Goal: Task Accomplishment & Management: Understand process/instructions

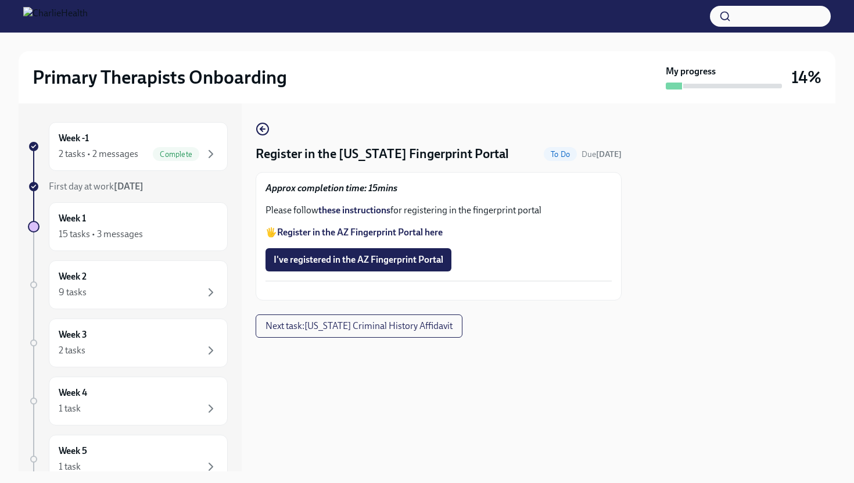
click at [369, 211] on strong "these instructions" at bounding box center [354, 209] width 72 height 11
click at [408, 260] on span "I've registered in the AZ Fingerprint Portal" at bounding box center [359, 260] width 170 height 12
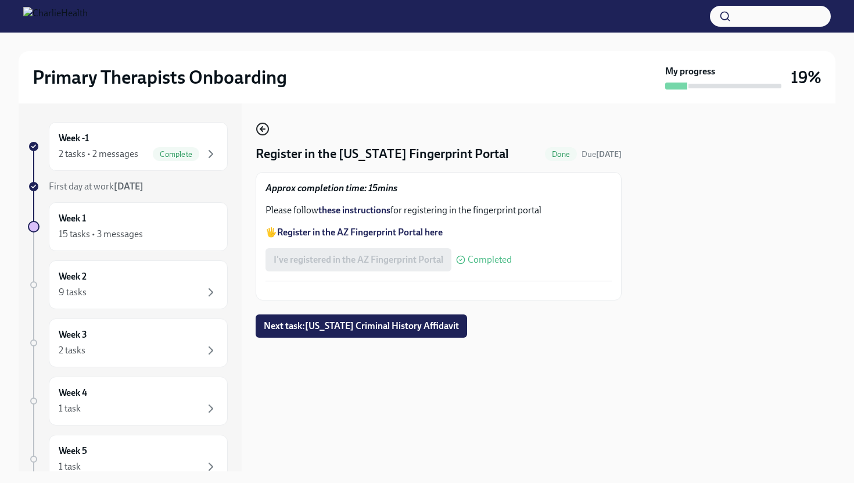
click at [261, 128] on icon "button" at bounding box center [261, 129] width 2 height 5
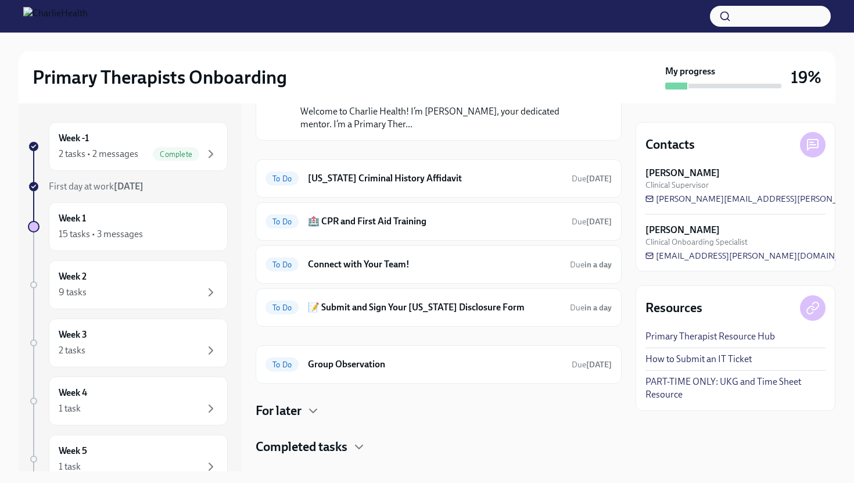
scroll to position [335, 0]
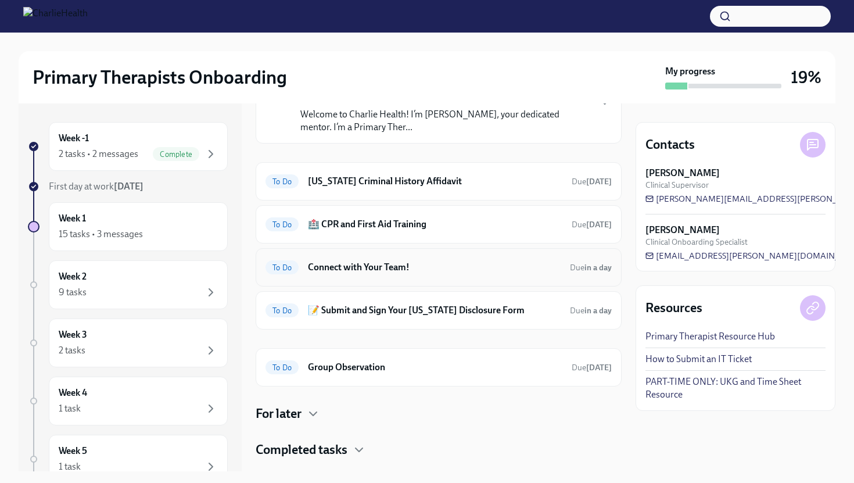
click at [387, 268] on h6 "Connect with Your Team!" at bounding box center [434, 267] width 253 height 13
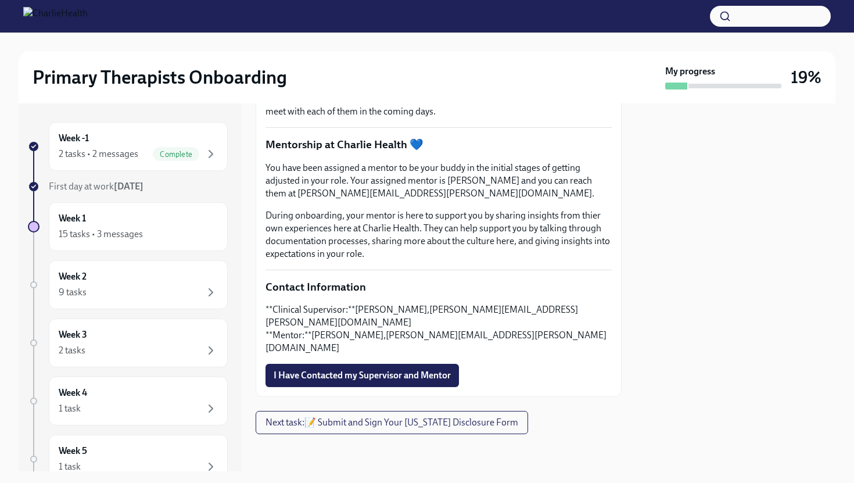
scroll to position [286, 0]
click at [367, 372] on span "I Have Contacted my Supervisor and Mentor" at bounding box center [362, 375] width 177 height 12
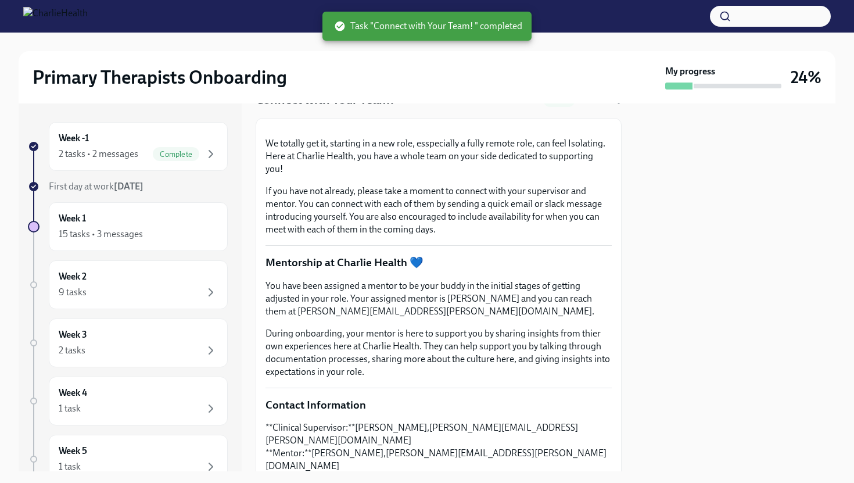
scroll to position [0, 0]
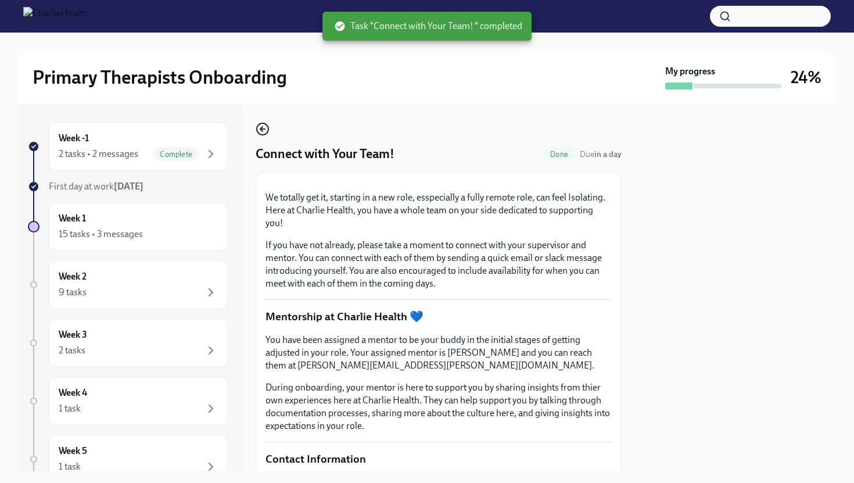
click at [261, 127] on icon "button" at bounding box center [261, 129] width 2 height 5
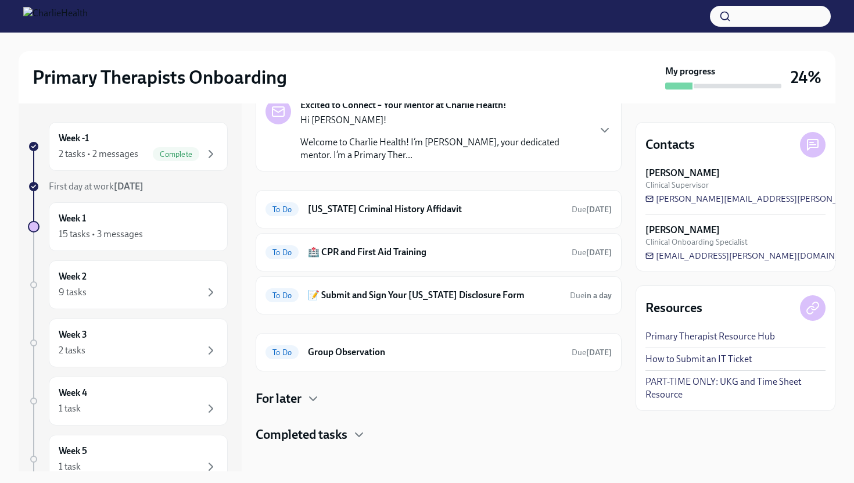
scroll to position [317, 0]
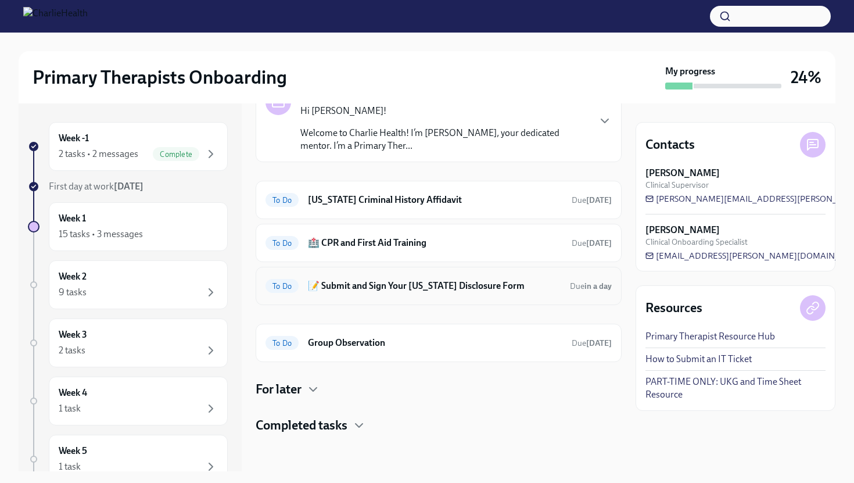
click at [363, 284] on h6 "📝 Submit and Sign Your [US_STATE] Disclosure Form" at bounding box center [434, 285] width 253 height 13
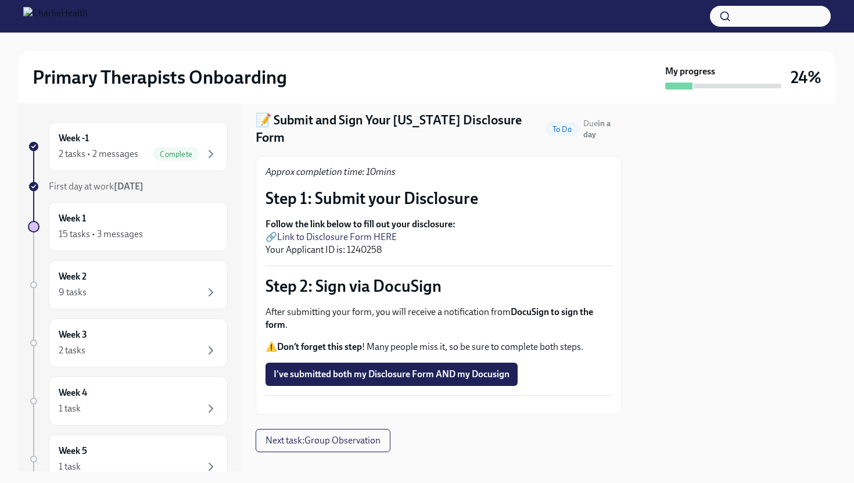
scroll to position [34, 0]
drag, startPoint x: 384, startPoint y: 235, endPoint x: 347, endPoint y: 235, distance: 36.6
click at [347, 235] on p "Follow the link below to fill out your disclosure: 🔗 Link to Disclosure Form HE…" at bounding box center [438, 236] width 346 height 38
copy p "1240258"
click at [382, 231] on link "Link to Disclosure Form HERE" at bounding box center [337, 236] width 120 height 11
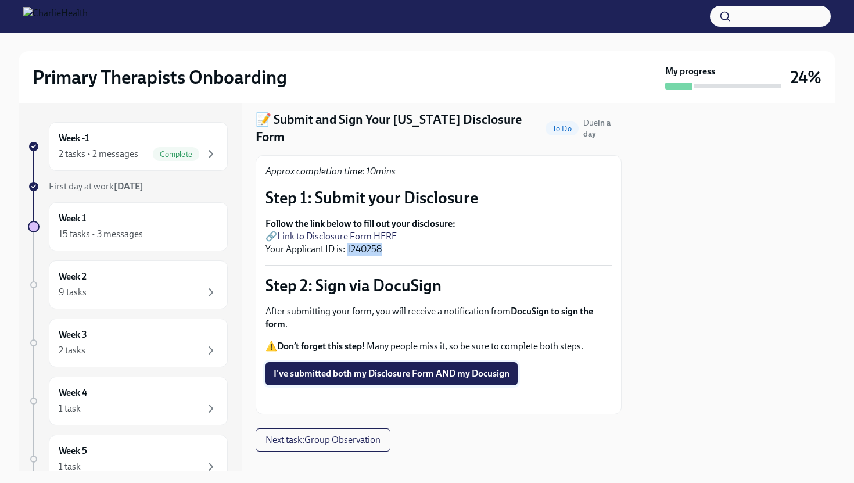
click at [392, 368] on span "I've submitted both my Disclosure Form AND my Docusign" at bounding box center [392, 374] width 236 height 12
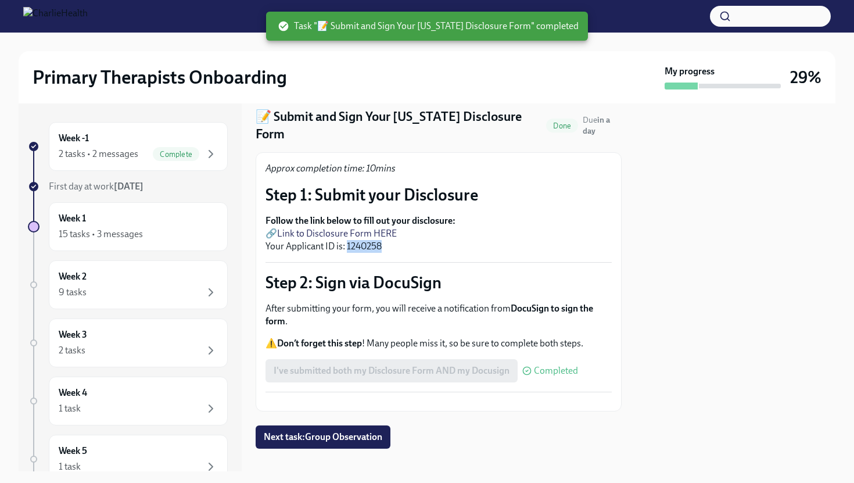
scroll to position [34, 0]
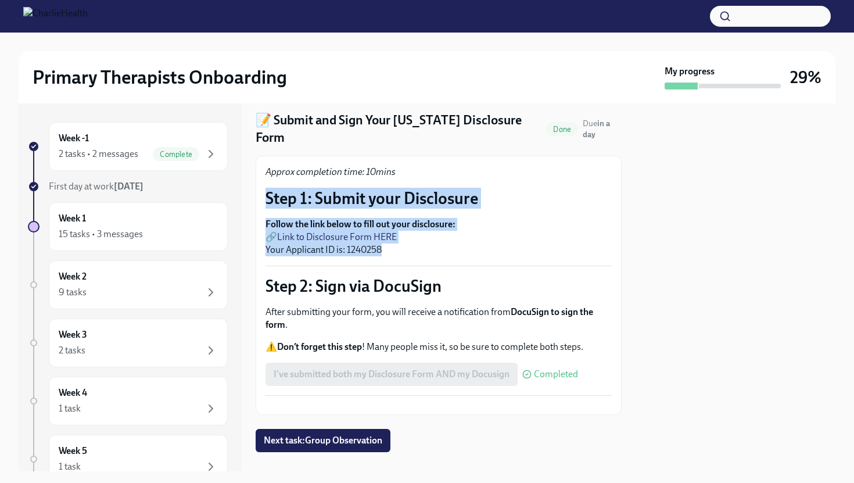
drag, startPoint x: 267, startPoint y: 181, endPoint x: 392, endPoint y: 234, distance: 135.3
click at [392, 234] on div "Approx completion time: 10mins Step 1: Submit your Disclosure Follow the link b…" at bounding box center [438, 285] width 346 height 239
copy div "Step 1: Submit your Disclosure Follow the link below to fill out your disclosur…"
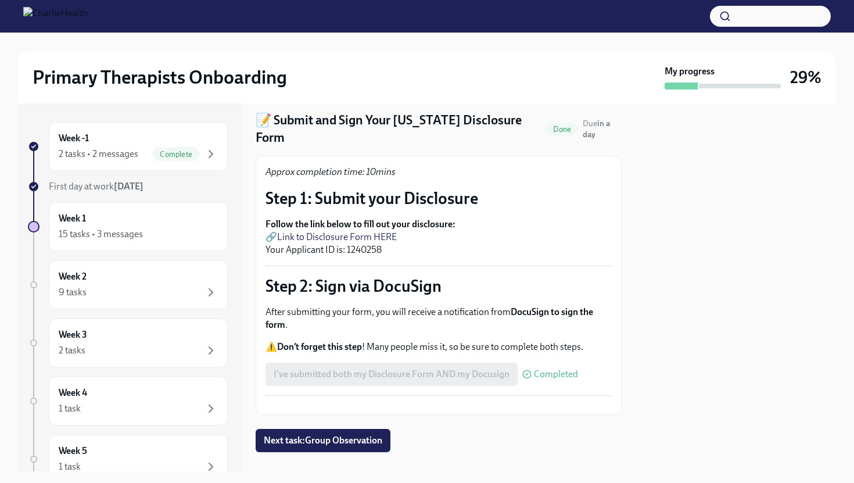
click at [523, 306] on strong "DocuSign to sign the form" at bounding box center [429, 318] width 328 height 24
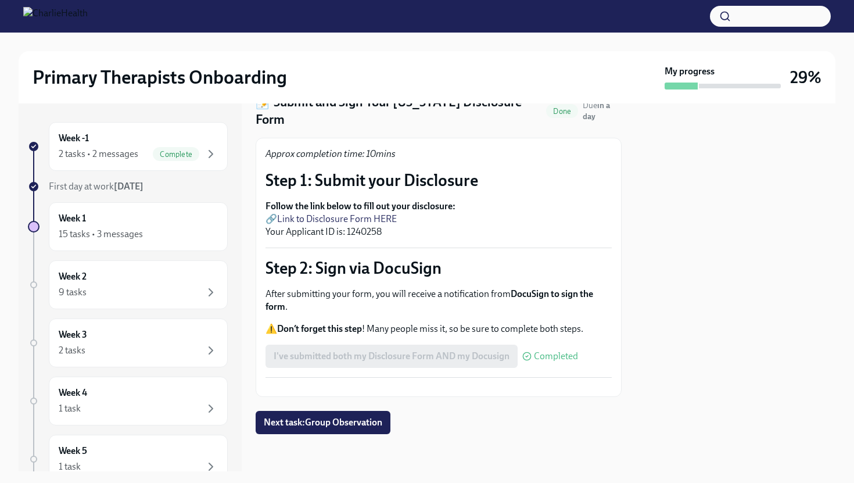
click at [379, 387] on button "Zoom image" at bounding box center [438, 387] width 346 height 0
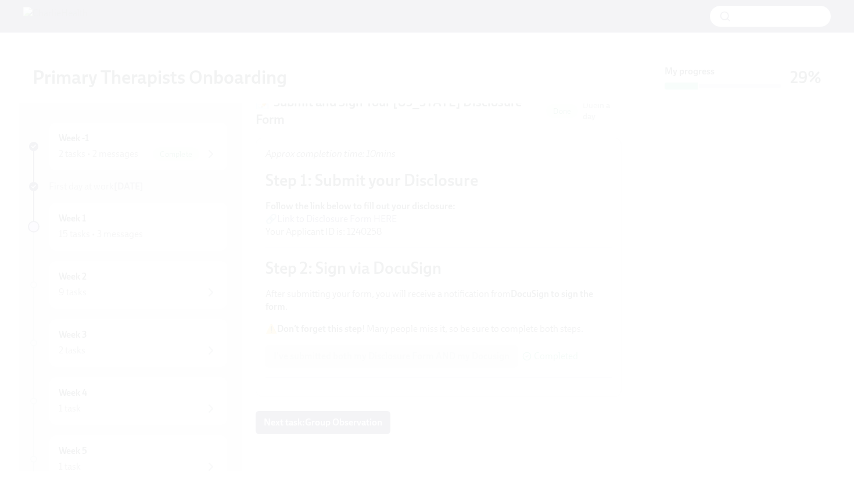
click at [391, 340] on button "Unzoom image" at bounding box center [427, 241] width 854 height 483
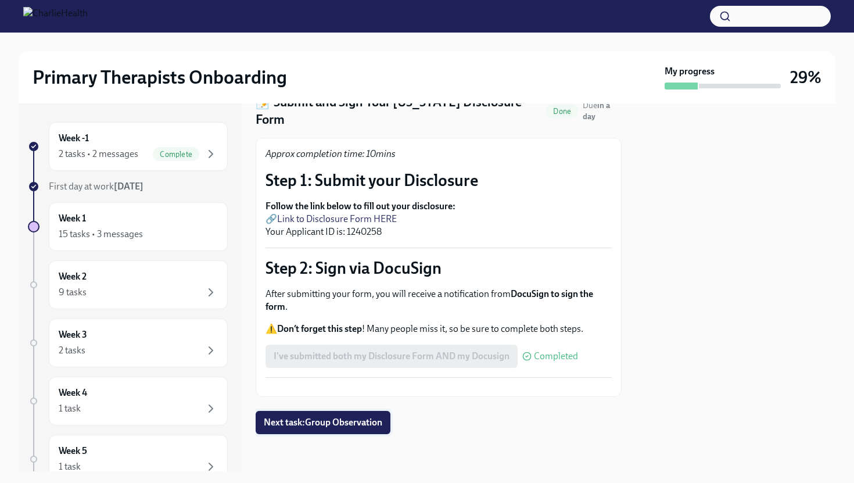
click at [342, 422] on span "Next task : Group Observation" at bounding box center [323, 423] width 119 height 12
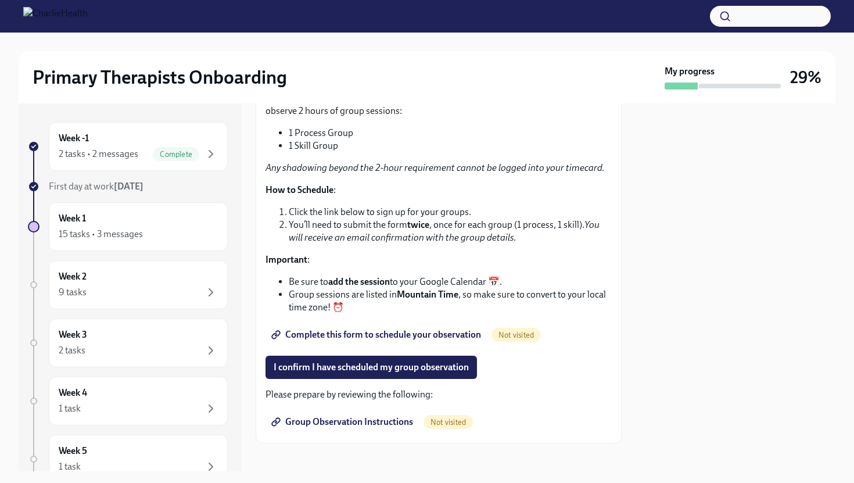
scroll to position [160, 0]
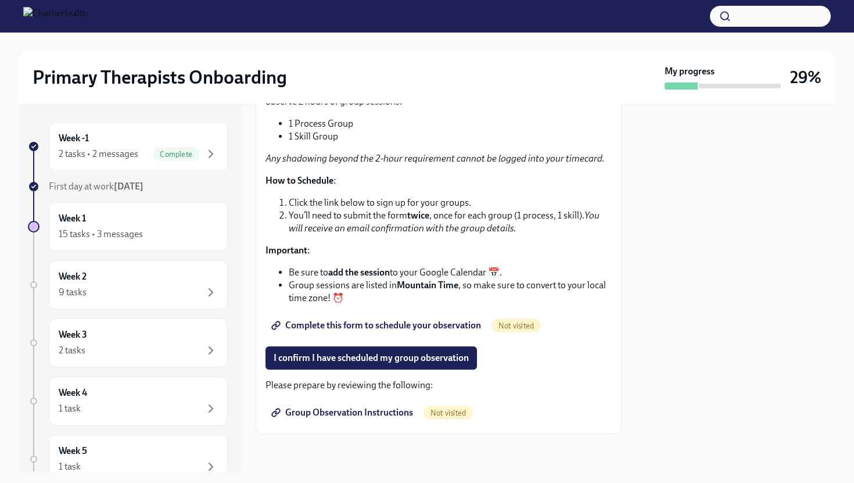
click at [390, 327] on span "Complete this form to schedule your observation" at bounding box center [377, 326] width 207 height 12
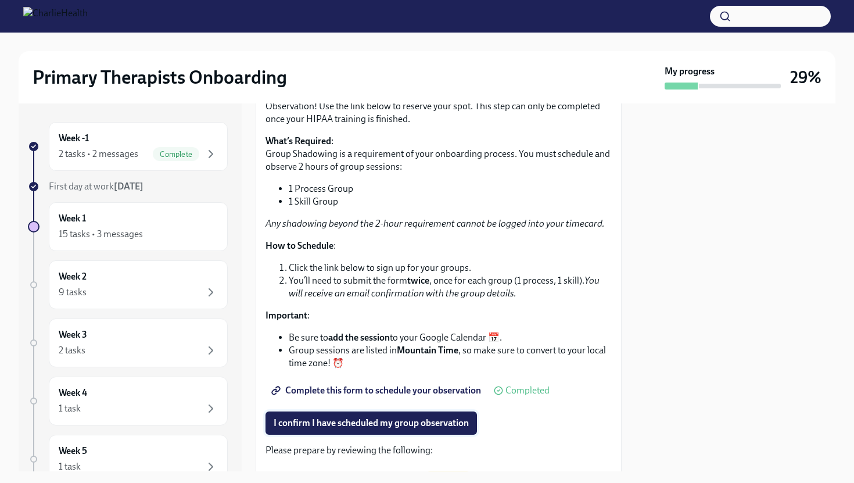
scroll to position [0, 0]
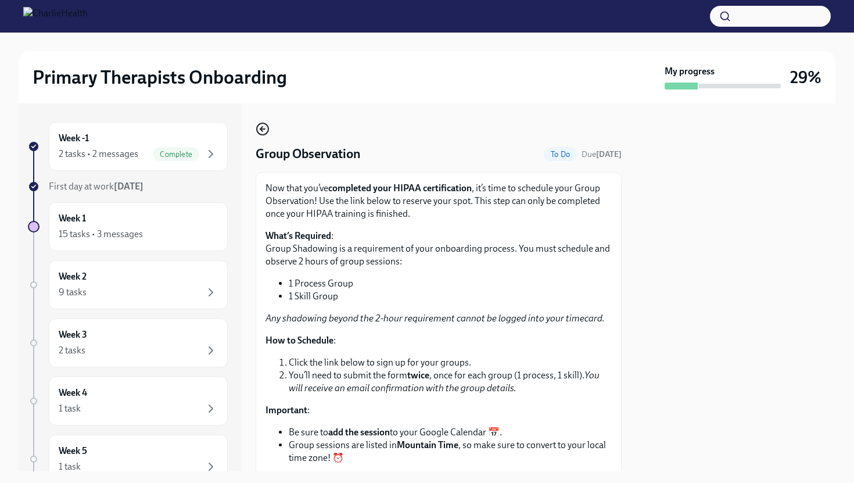
click at [262, 130] on icon "button" at bounding box center [263, 129] width 14 height 14
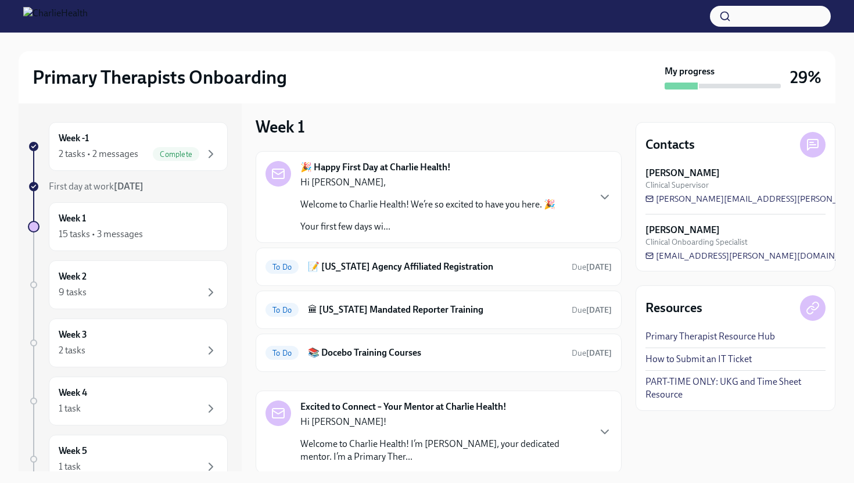
scroll to position [3, 0]
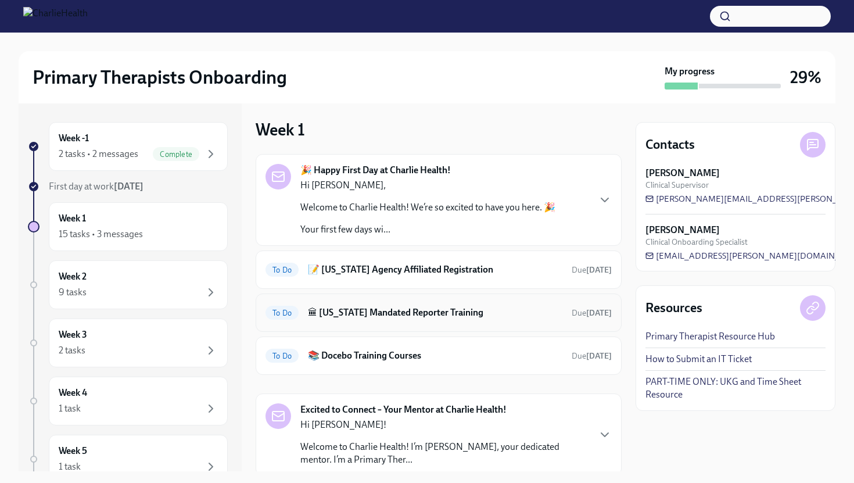
click at [347, 310] on h6 "🏛 [US_STATE] Mandated Reporter Training" at bounding box center [435, 312] width 254 height 13
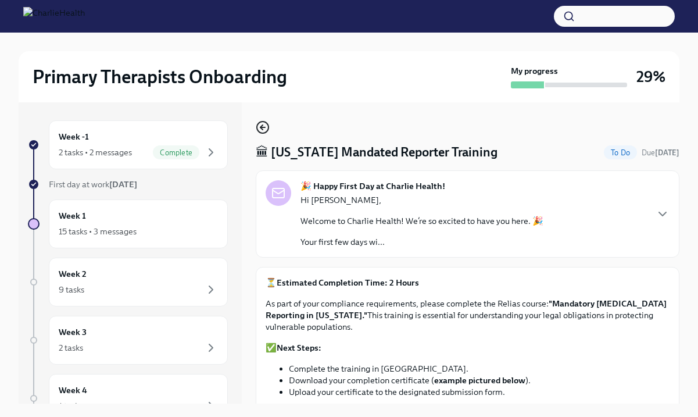
click at [260, 127] on icon "button" at bounding box center [261, 127] width 2 height 5
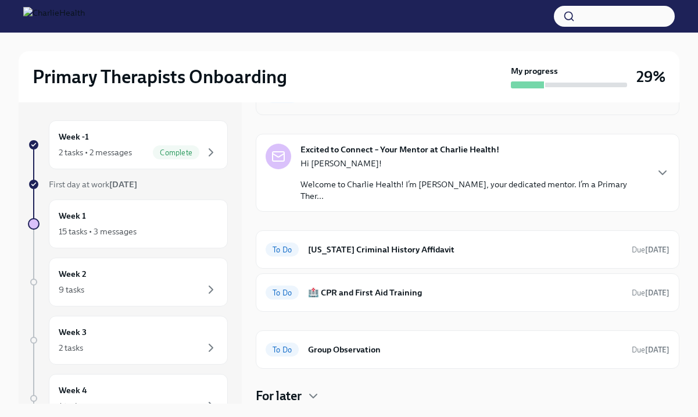
scroll to position [282, 0]
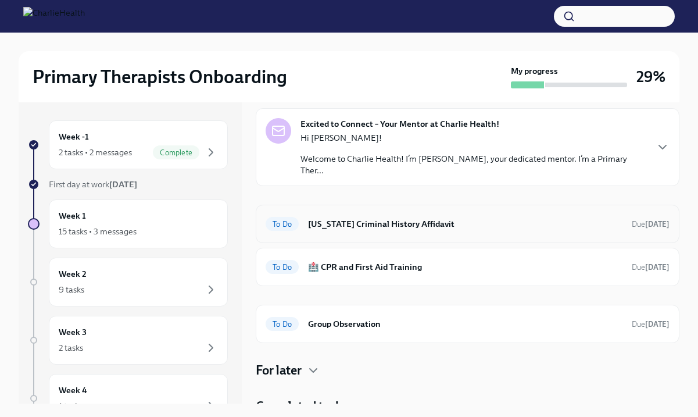
click at [372, 219] on div "To Do [US_STATE] Criminal History Affidavit Due [DATE]" at bounding box center [467, 223] width 404 height 19
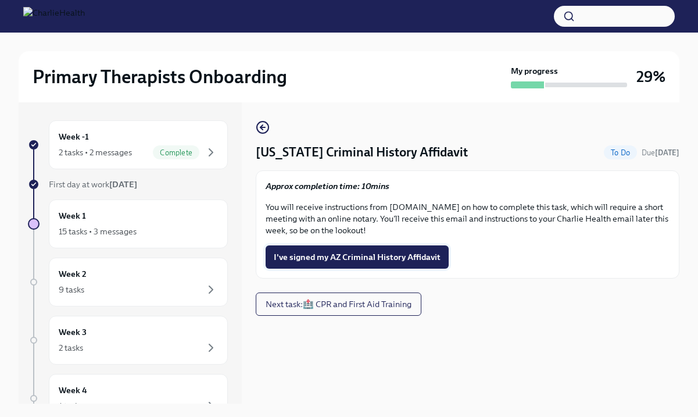
click at [361, 256] on span "I've signed my AZ Criminal History Affidavit" at bounding box center [357, 257] width 167 height 12
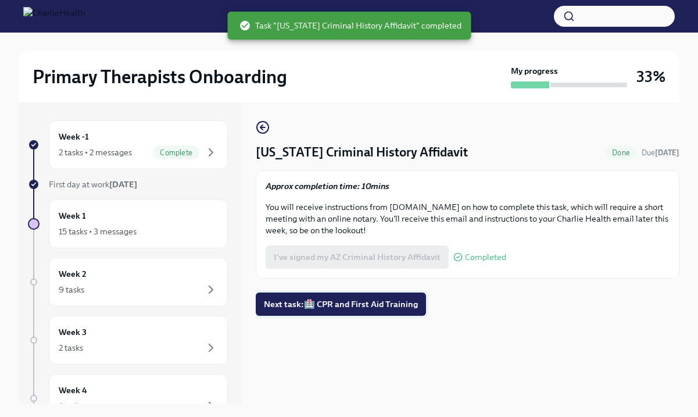
click at [347, 307] on span "Next task : 🏥 CPR and First Aid Training" at bounding box center [341, 304] width 154 height 12
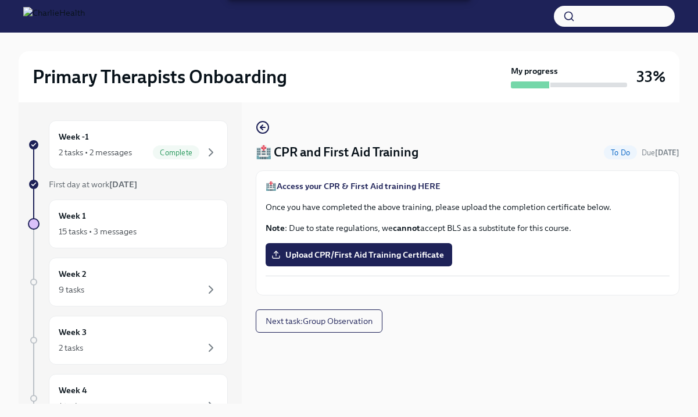
scroll to position [20, 0]
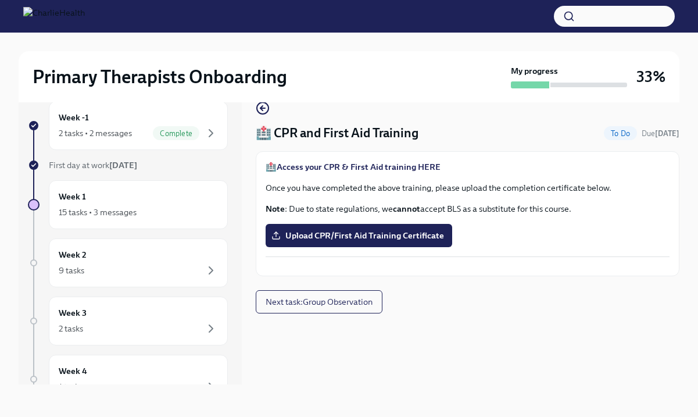
click at [426, 164] on strong "Access your CPR & First Aid training HERE" at bounding box center [359, 167] width 164 height 10
